Goal: Information Seeking & Learning: Learn about a topic

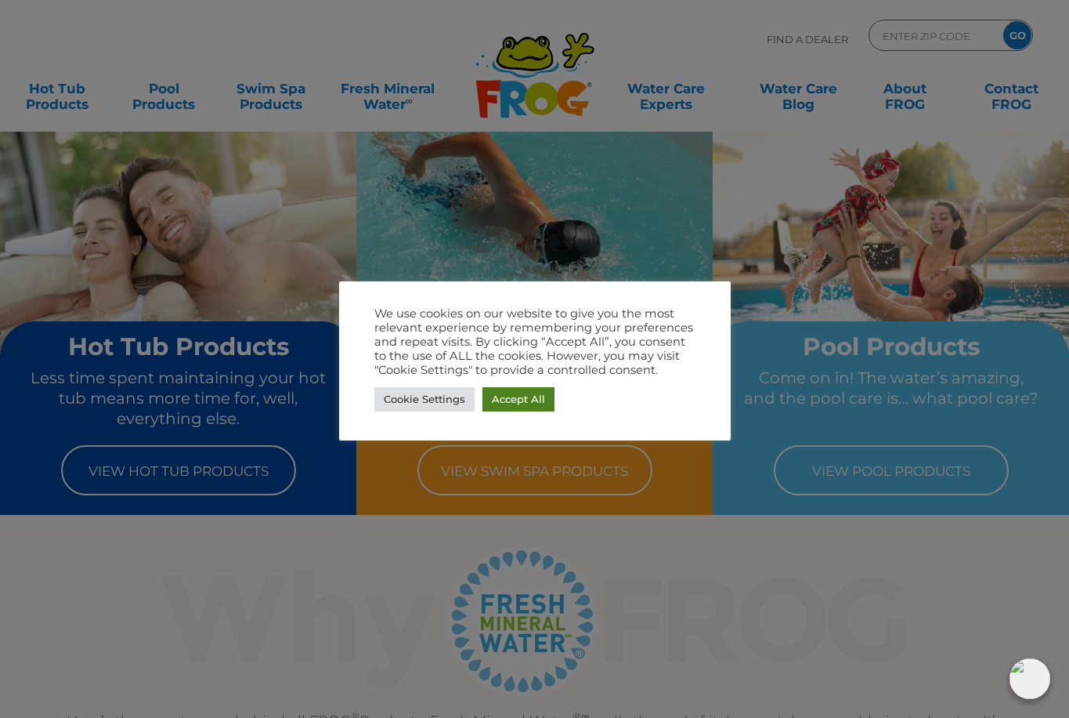
click at [534, 400] on link "Accept All" at bounding box center [519, 399] width 72 height 24
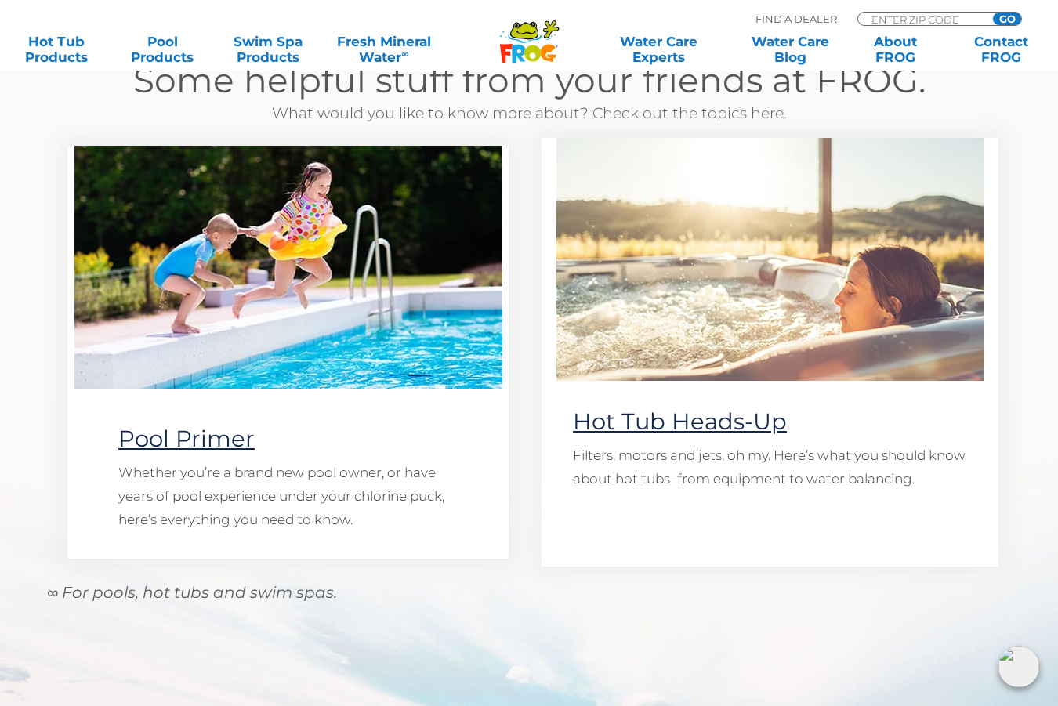
scroll to position [1306, 0]
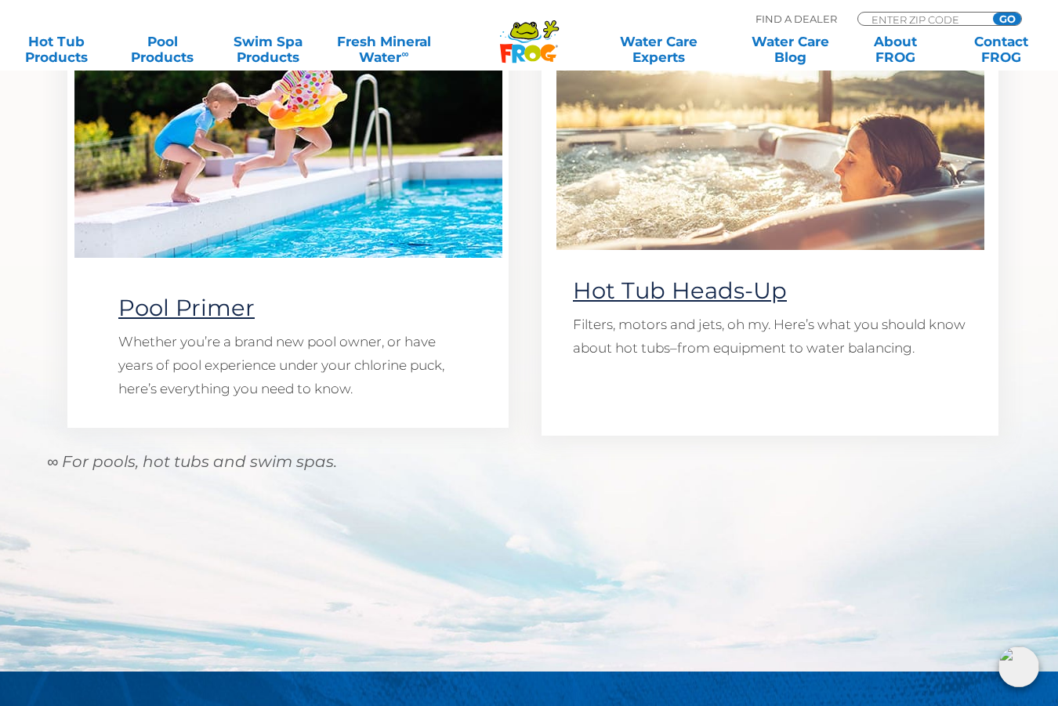
drag, startPoint x: 201, startPoint y: 301, endPoint x: 244, endPoint y: 321, distance: 48.4
click at [201, 301] on link "Pool Primer" at bounding box center [186, 307] width 136 height 27
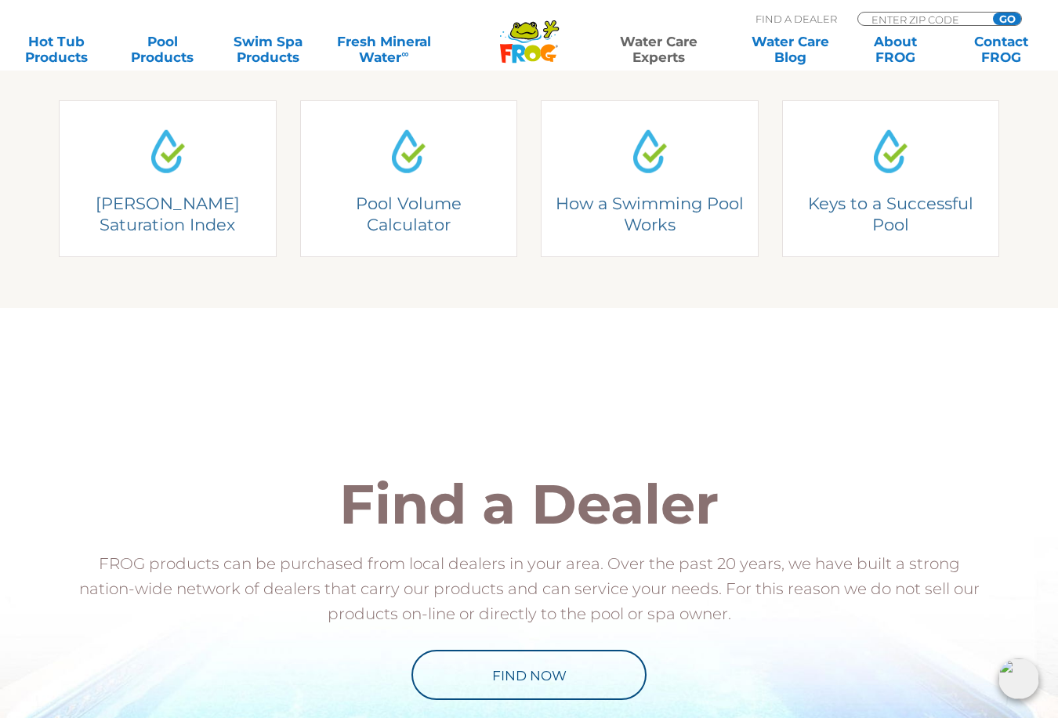
scroll to position [443, 0]
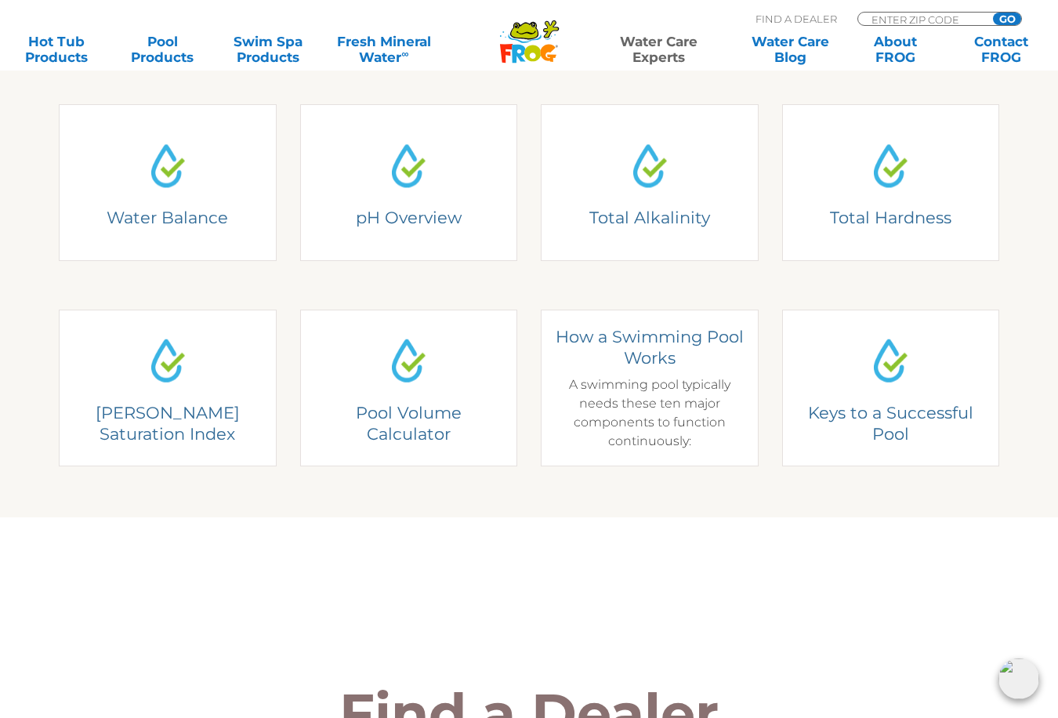
click at [667, 359] on link "How a Swimming Pool Works How a Swimming Pool Works A swimming pool typically n…" at bounding box center [650, 387] width 218 height 157
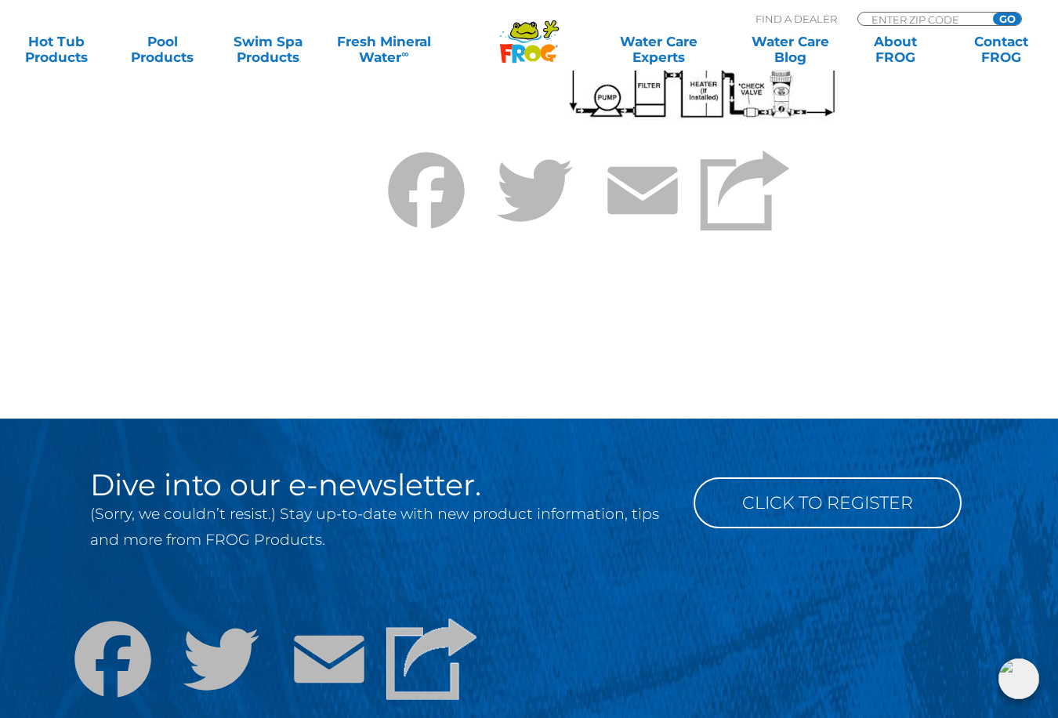
scroll to position [1175, 0]
